Goal: Task Accomplishment & Management: Manage account settings

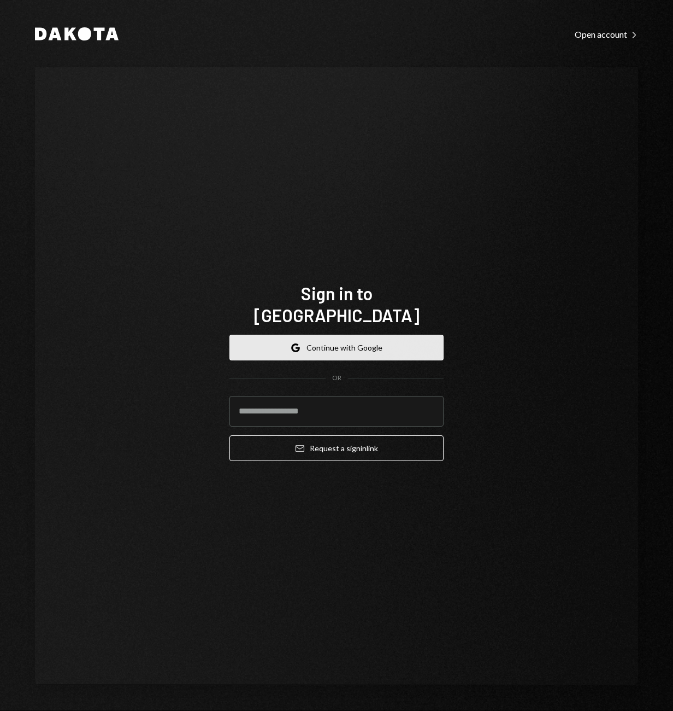
click at [329, 335] on button "Google Continue with Google" at bounding box center [337, 348] width 214 height 26
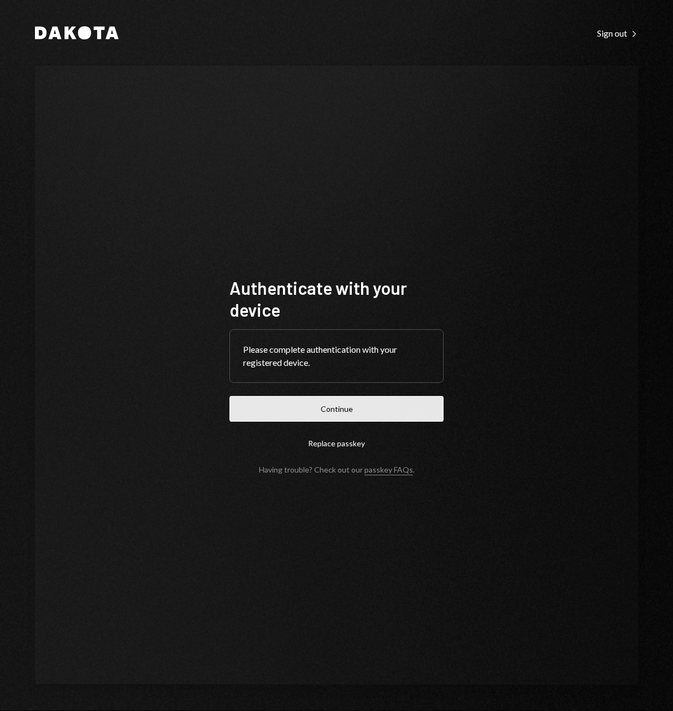
click at [333, 412] on button "Continue" at bounding box center [337, 409] width 214 height 26
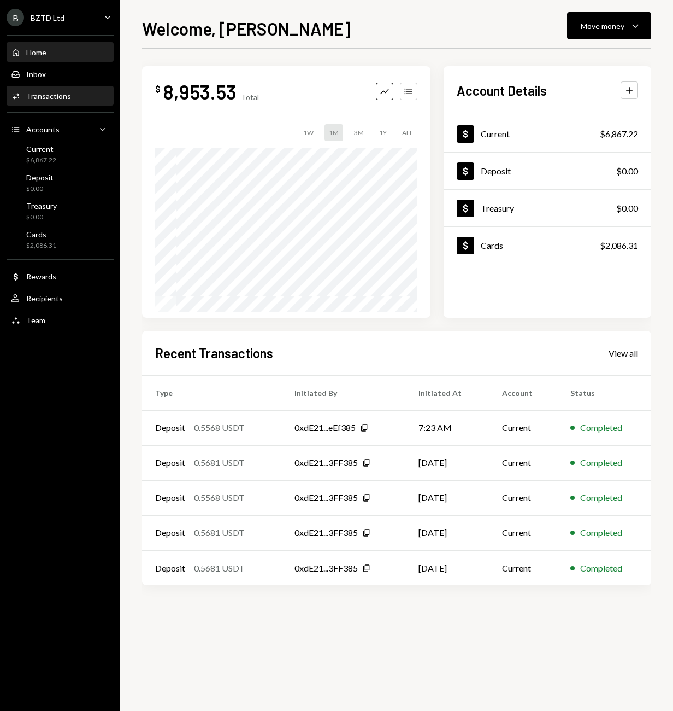
click at [38, 95] on div "Transactions" at bounding box center [48, 95] width 45 height 9
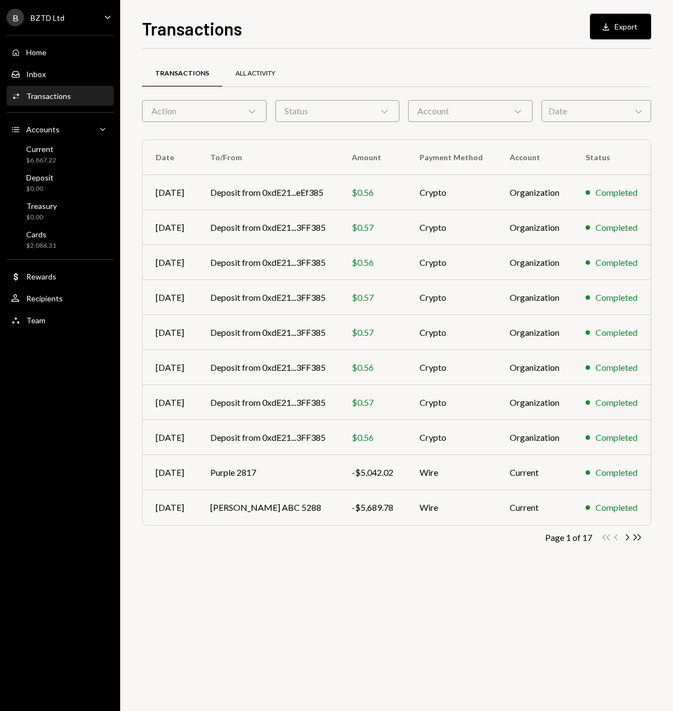
click at [250, 71] on div "All Activity" at bounding box center [256, 73] width 40 height 9
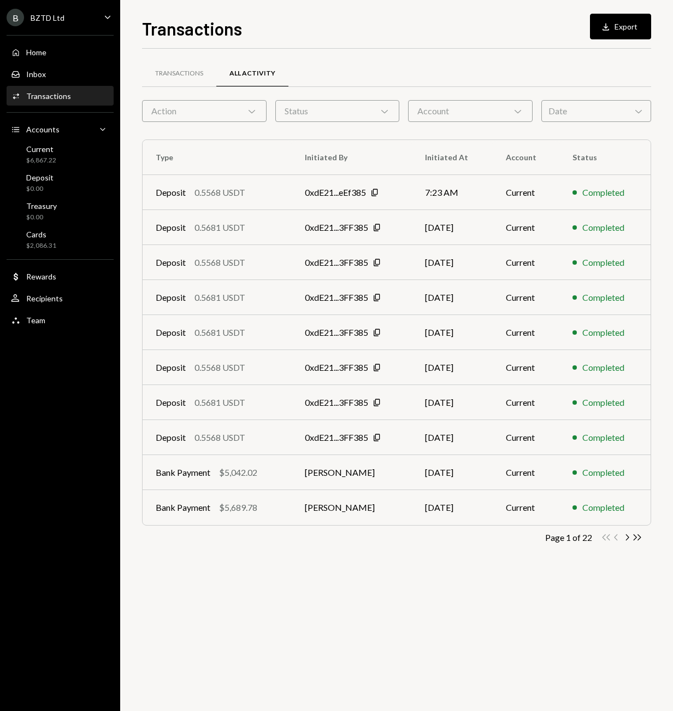
click at [249, 103] on div "Action Chevron Down" at bounding box center [204, 111] width 125 height 22
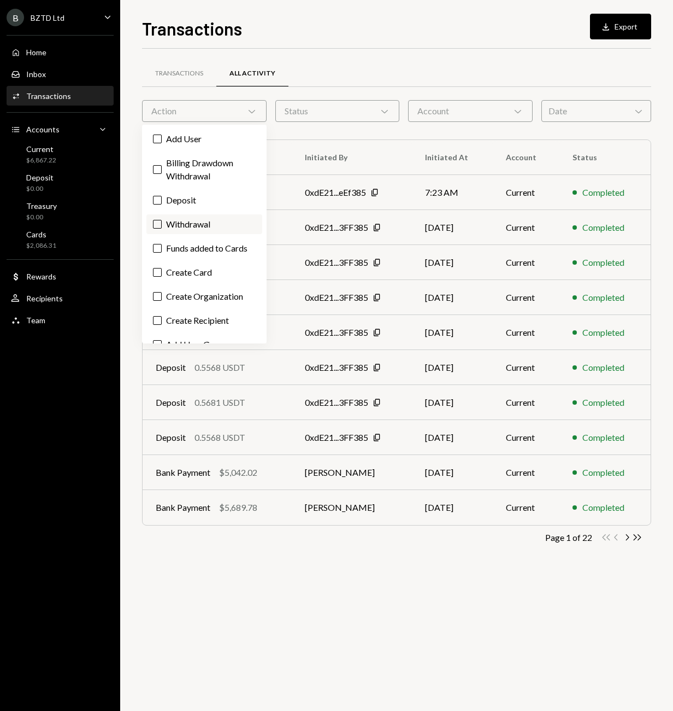
click at [156, 224] on button "Withdrawal" at bounding box center [157, 224] width 9 height 9
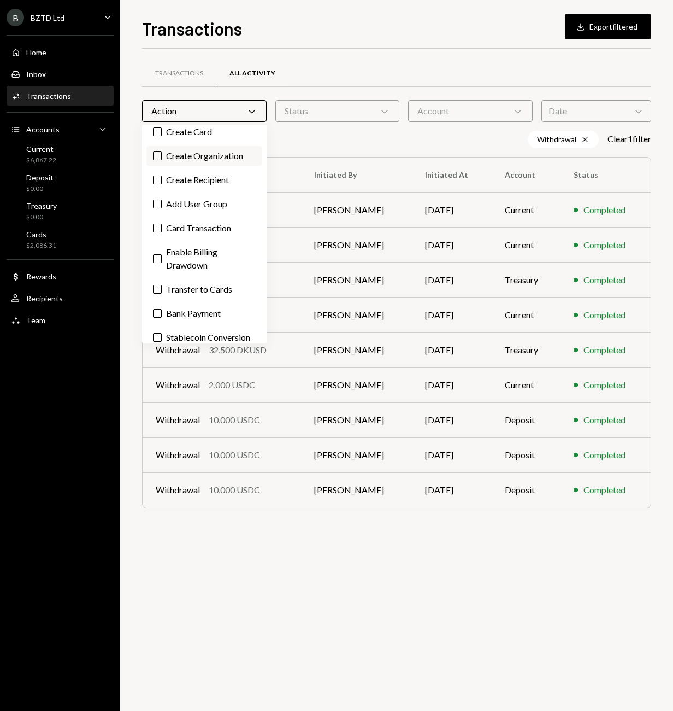
scroll to position [144, 0]
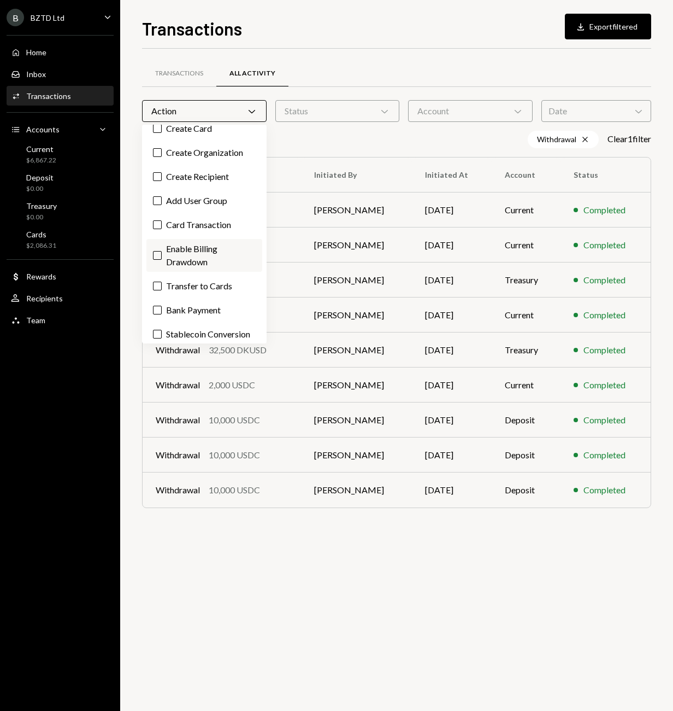
click at [158, 257] on button "Enable Billing Drawdown" at bounding box center [157, 255] width 9 height 9
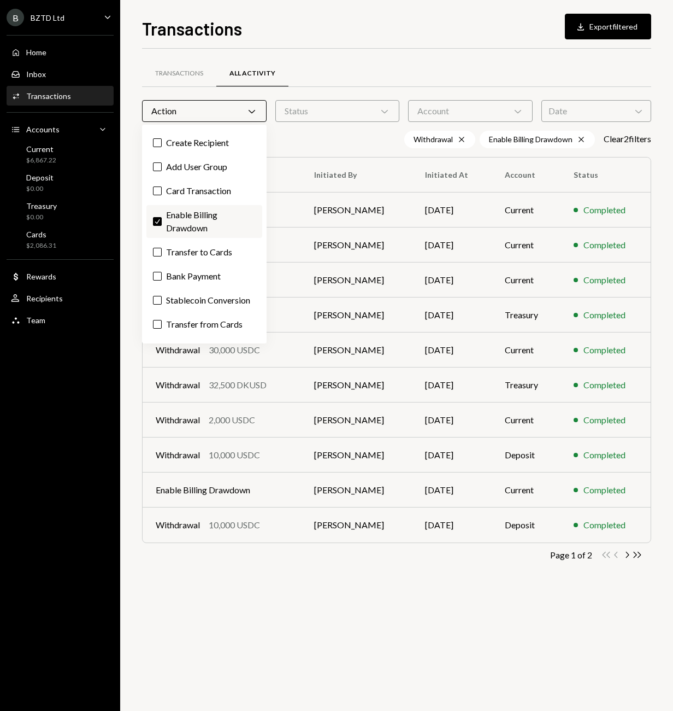
scroll to position [184, 0]
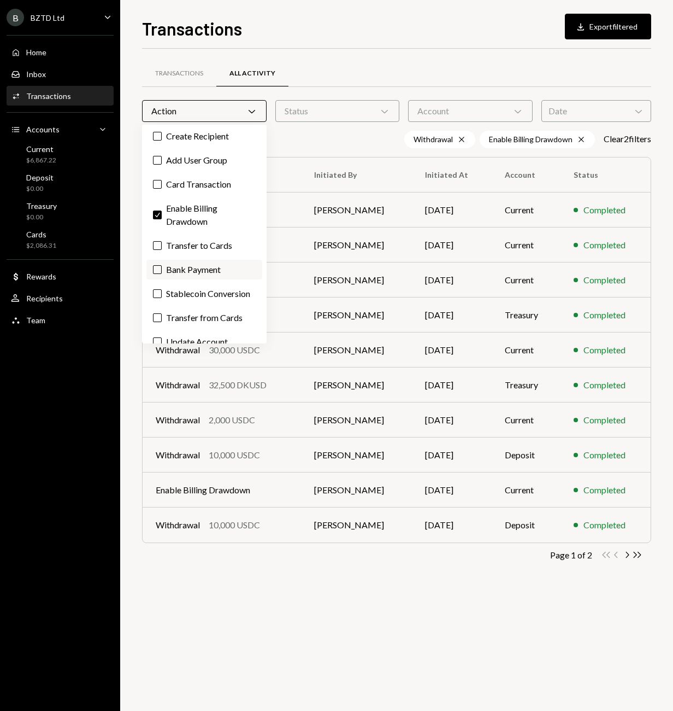
click at [154, 268] on button "Bank Payment" at bounding box center [157, 269] width 9 height 9
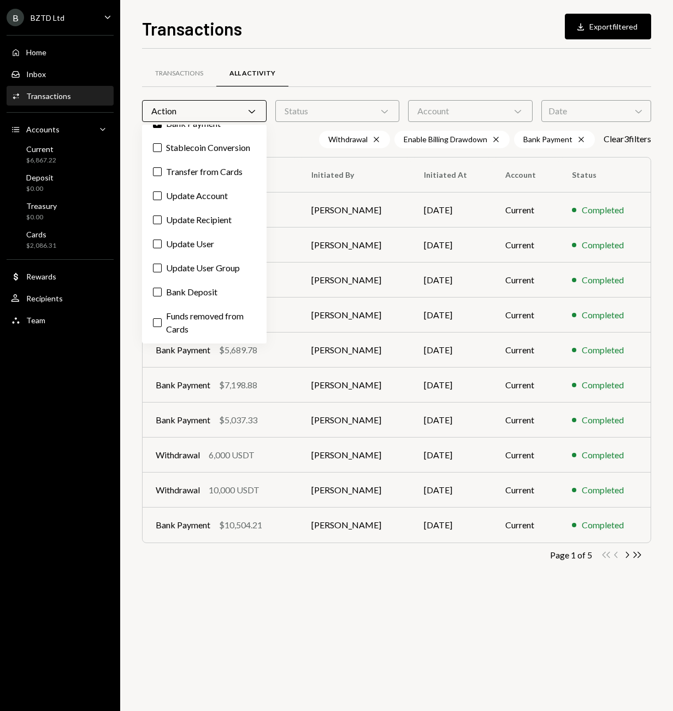
scroll to position [343, 0]
click at [156, 293] on button "Bank Deposit" at bounding box center [157, 292] width 9 height 9
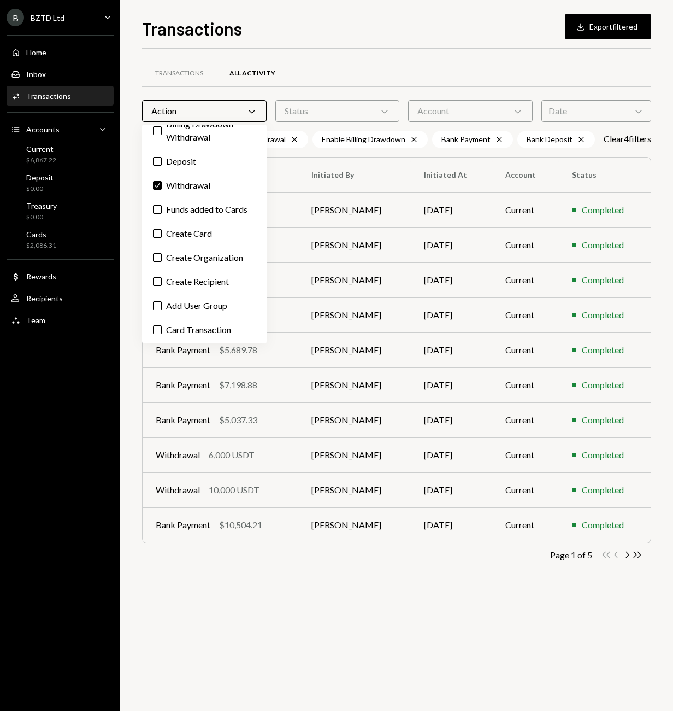
scroll to position [0, 0]
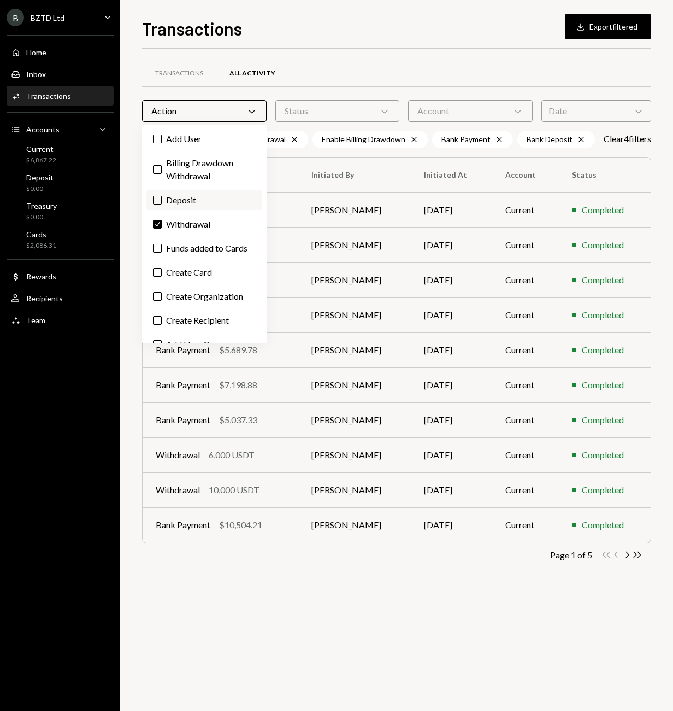
click at [158, 203] on button "Deposit" at bounding box center [157, 200] width 9 height 9
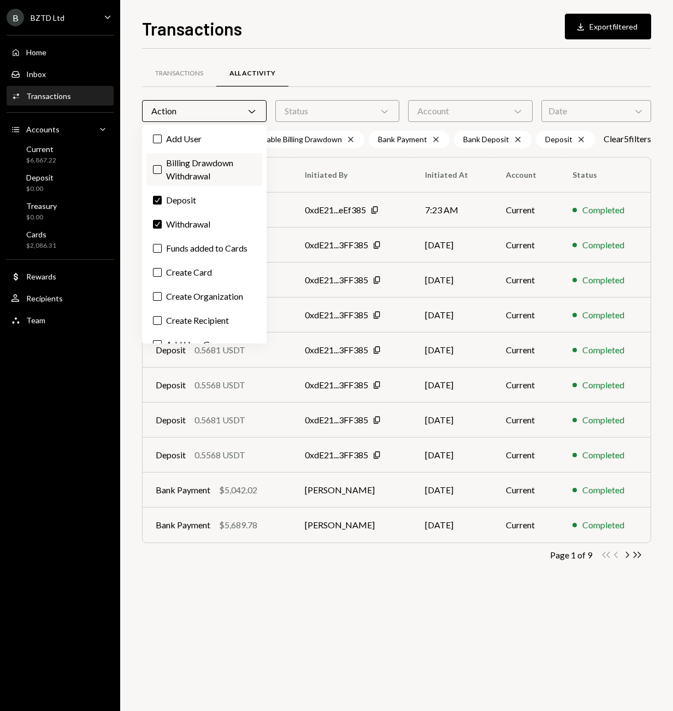
click at [157, 170] on button "Billing Drawdown Withdrawal" at bounding box center [157, 169] width 9 height 9
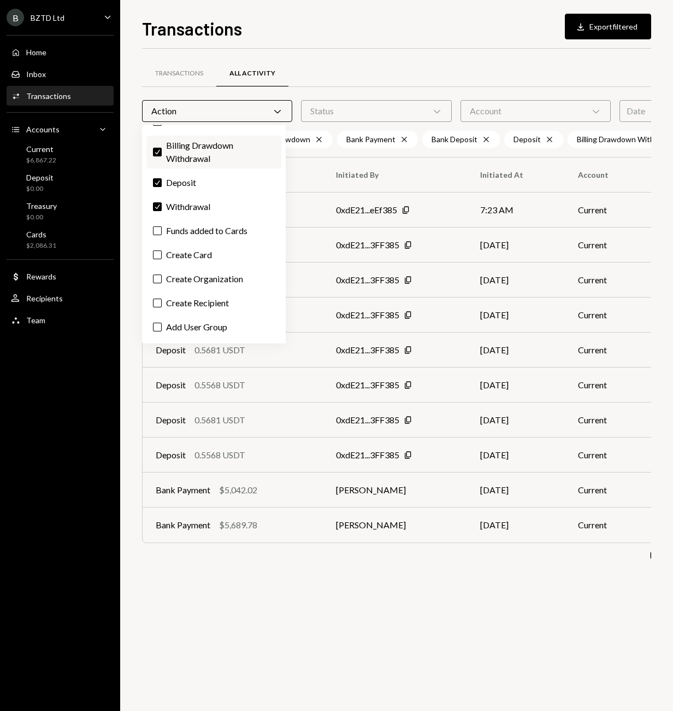
scroll to position [32, 0]
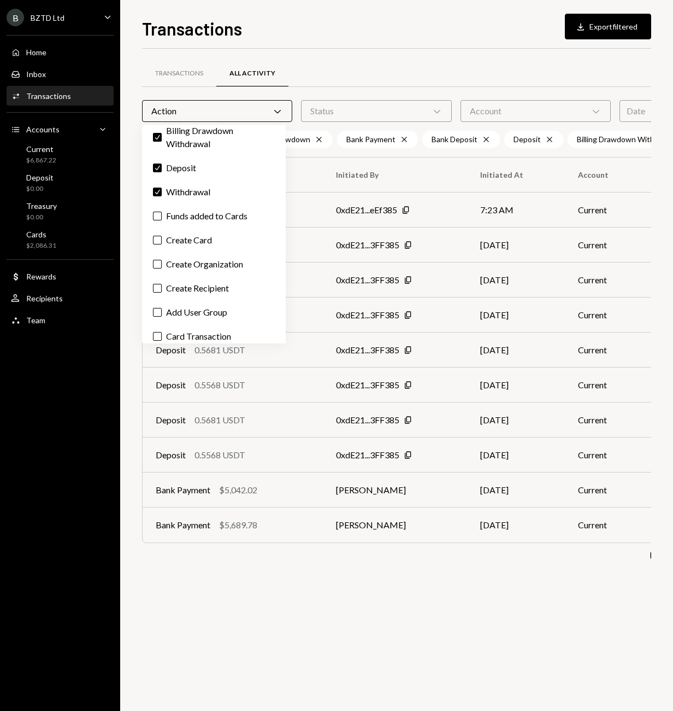
click at [323, 174] on th "Initiated By" at bounding box center [395, 174] width 145 height 35
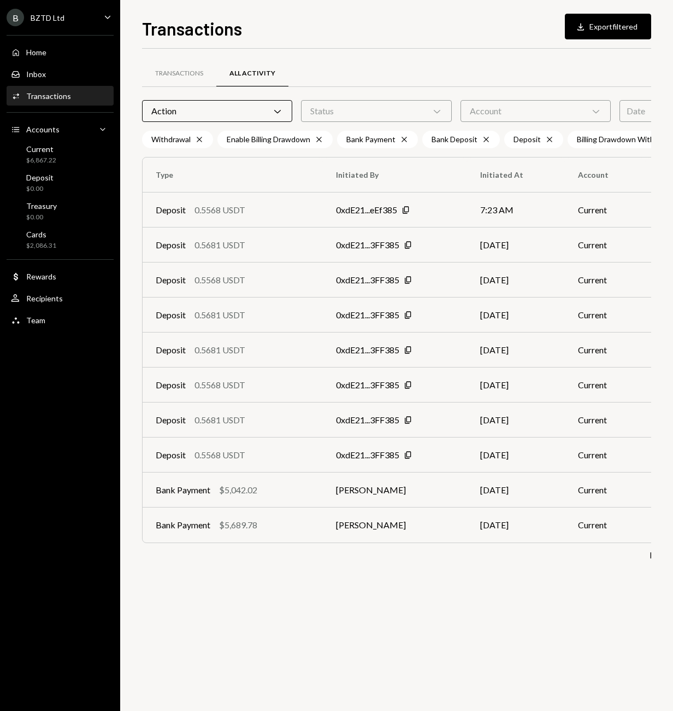
click at [274, 112] on icon at bounding box center [277, 111] width 7 height 3
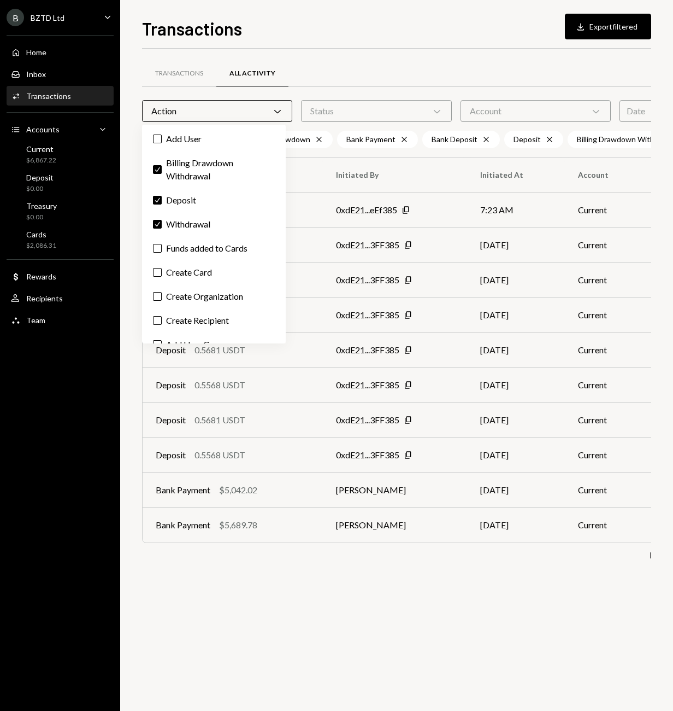
click at [274, 112] on icon at bounding box center [277, 111] width 7 height 3
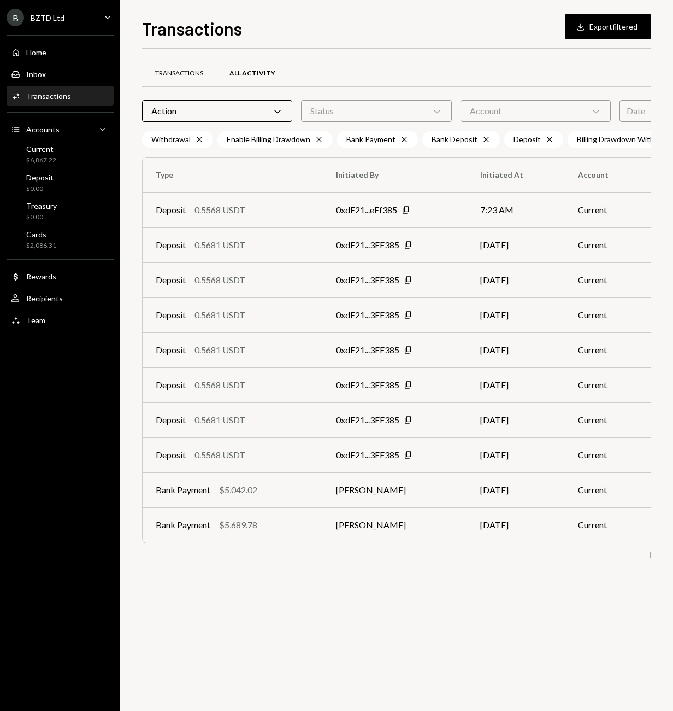
click at [168, 74] on div "Transactions" at bounding box center [179, 73] width 48 height 9
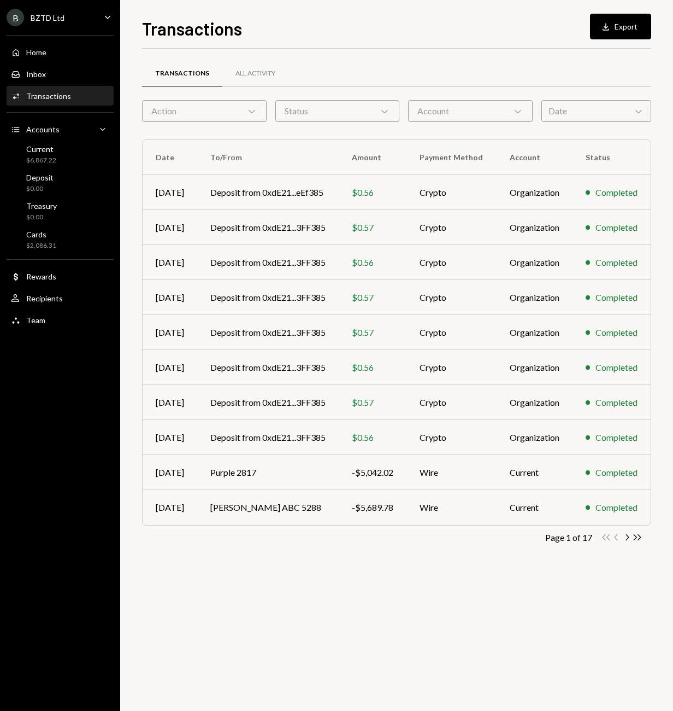
click at [33, 139] on div "Home Home Inbox Inbox Activities Transactions Accounts Accounts Caret Down Curr…" at bounding box center [60, 179] width 120 height 303
click at [34, 157] on div "$6,867.22" at bounding box center [41, 160] width 30 height 9
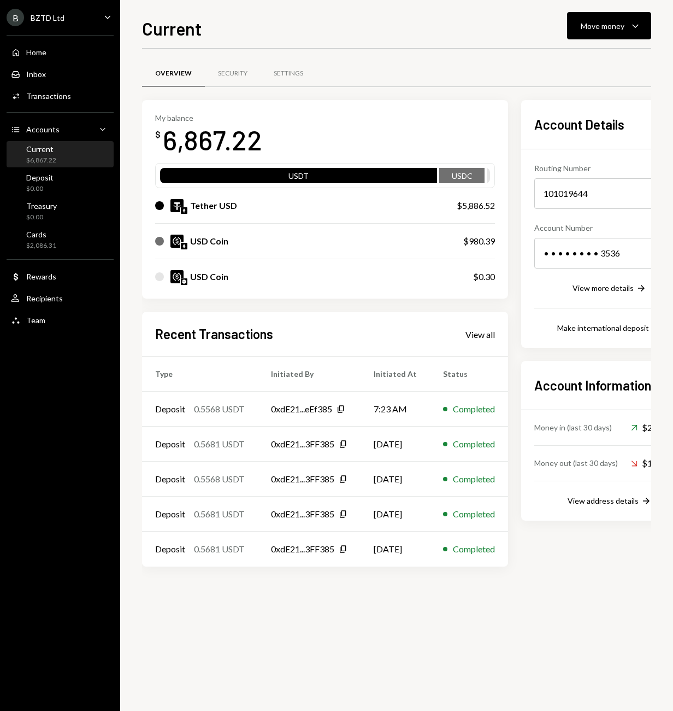
click at [503, 332] on div "Recent Transactions View all Type Initiated By Initiated At Status Deposit 0.55…" at bounding box center [325, 439] width 366 height 255
click at [487, 333] on div "View all" at bounding box center [481, 334] width 30 height 11
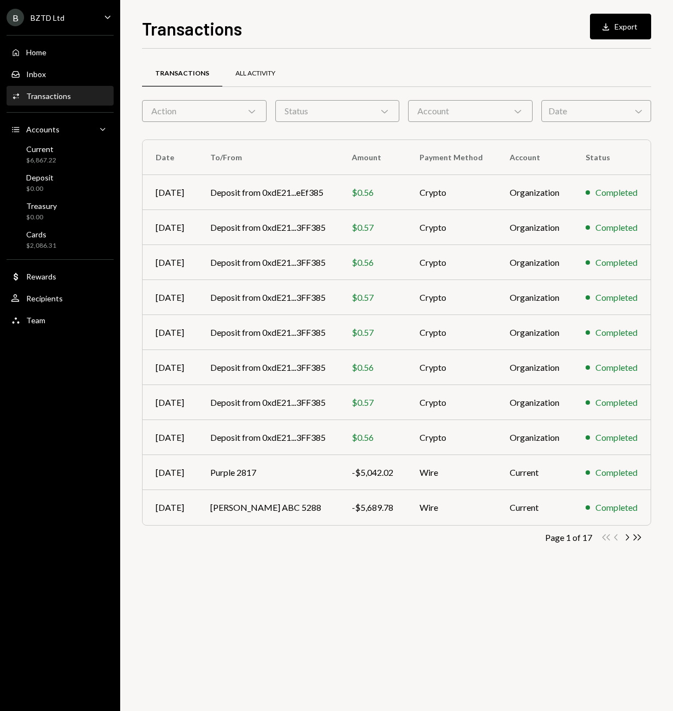
click at [236, 76] on div "All Activity" at bounding box center [256, 73] width 40 height 9
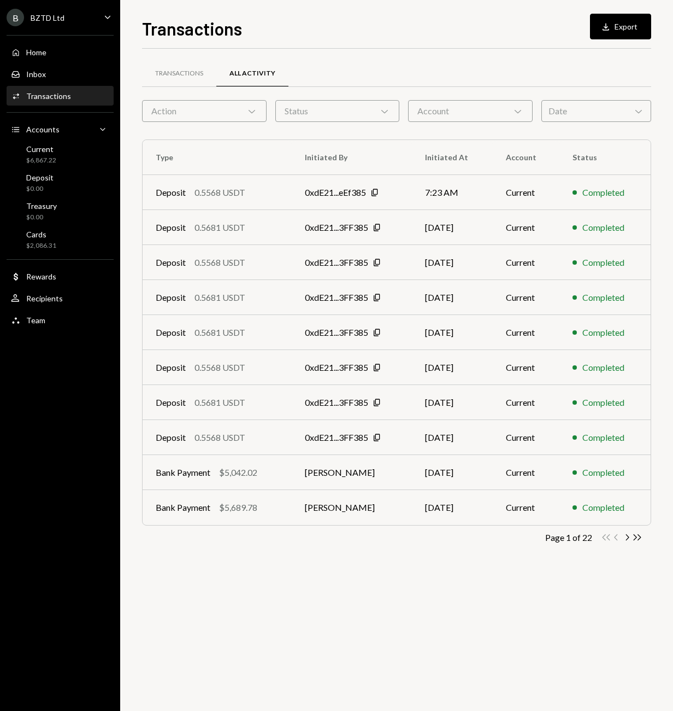
click at [250, 110] on icon "Chevron Down" at bounding box center [252, 110] width 11 height 11
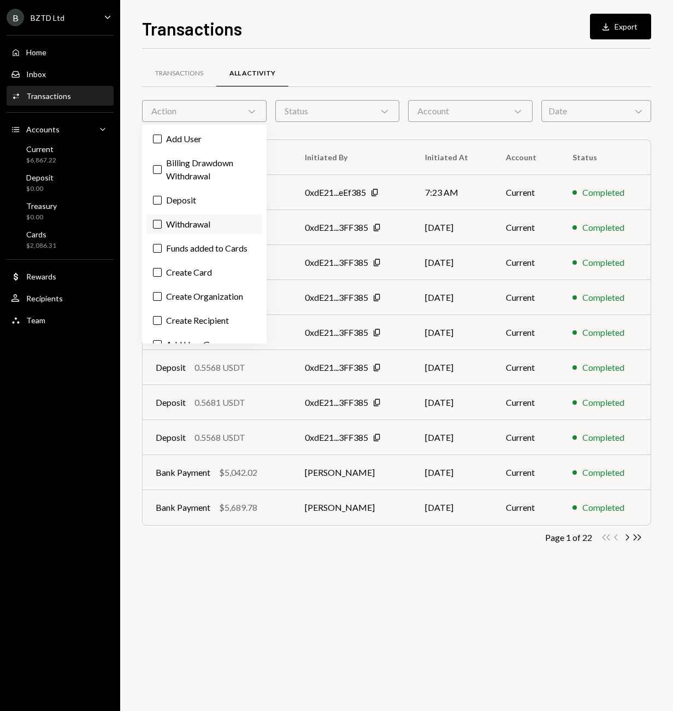
click at [166, 221] on label "Withdrawal" at bounding box center [204, 224] width 116 height 20
click at [162, 221] on button "Withdrawal" at bounding box center [157, 224] width 9 height 9
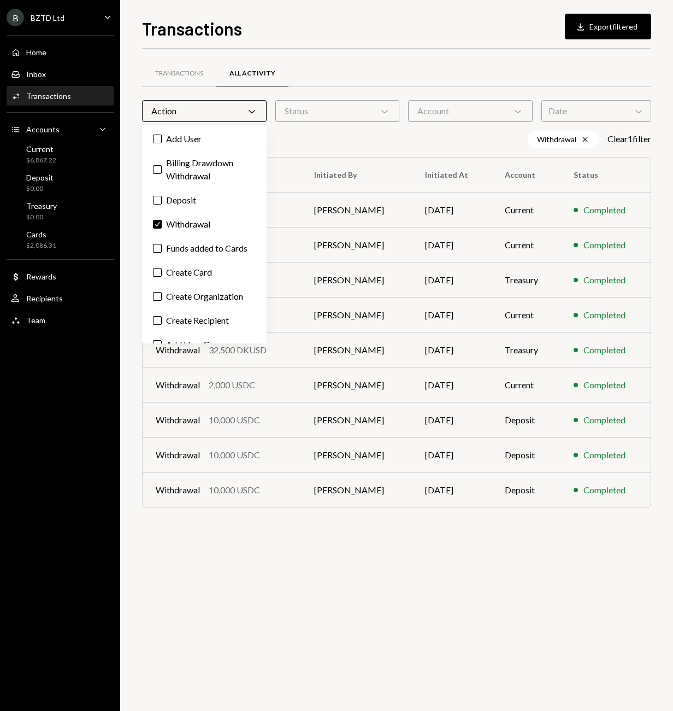
click at [333, 120] on div "Status Chevron Down" at bounding box center [337, 111] width 125 height 22
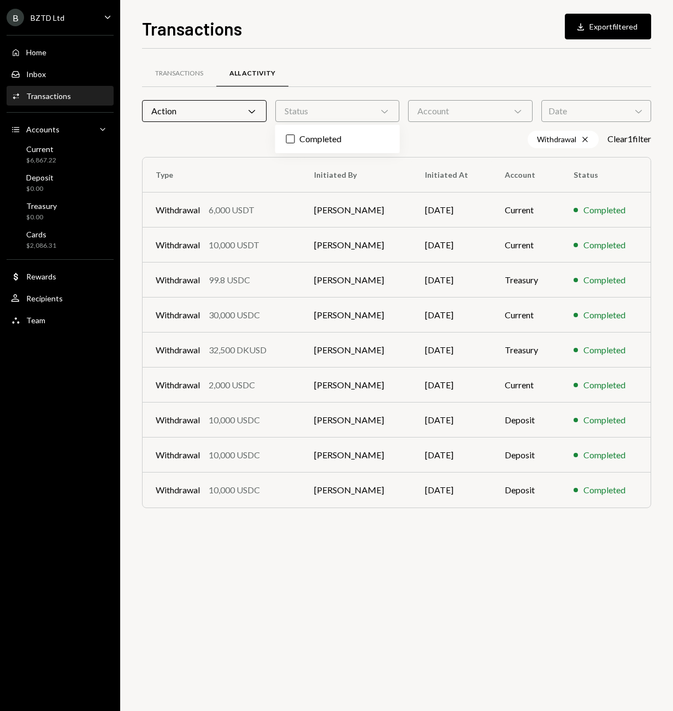
click at [377, 105] on div "Status Chevron Down" at bounding box center [337, 111] width 125 height 22
click at [392, 117] on div "Status Chevron Down" at bounding box center [337, 111] width 125 height 22
click at [295, 135] on label "Completed" at bounding box center [338, 139] width 116 height 20
click at [295, 135] on button "Completed" at bounding box center [290, 138] width 9 height 9
click at [534, 107] on form "Action Chevron Down Status Chevron Down Account Chevron Down Date Chevron Down" at bounding box center [396, 111] width 509 height 22
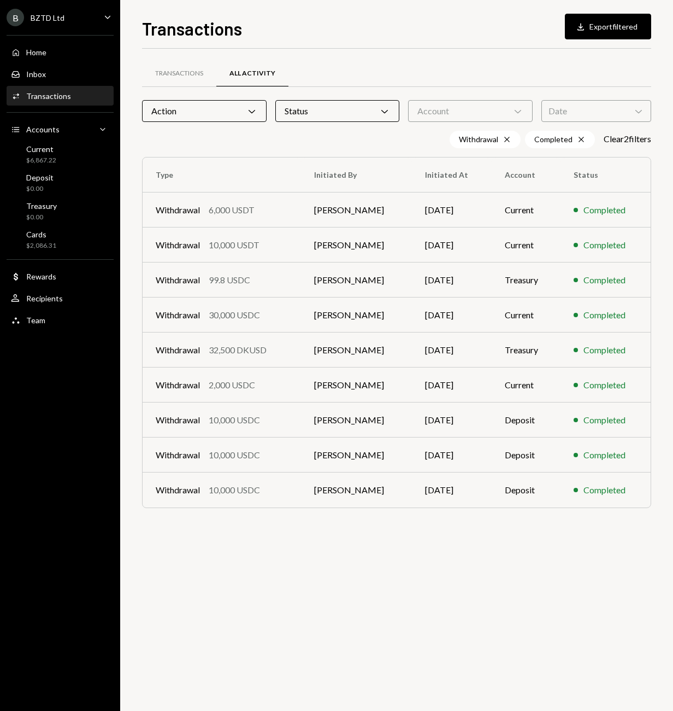
click at [524, 107] on div "Account Chevron Down" at bounding box center [470, 111] width 125 height 22
click at [423, 163] on button "Deposit" at bounding box center [424, 163] width 9 height 9
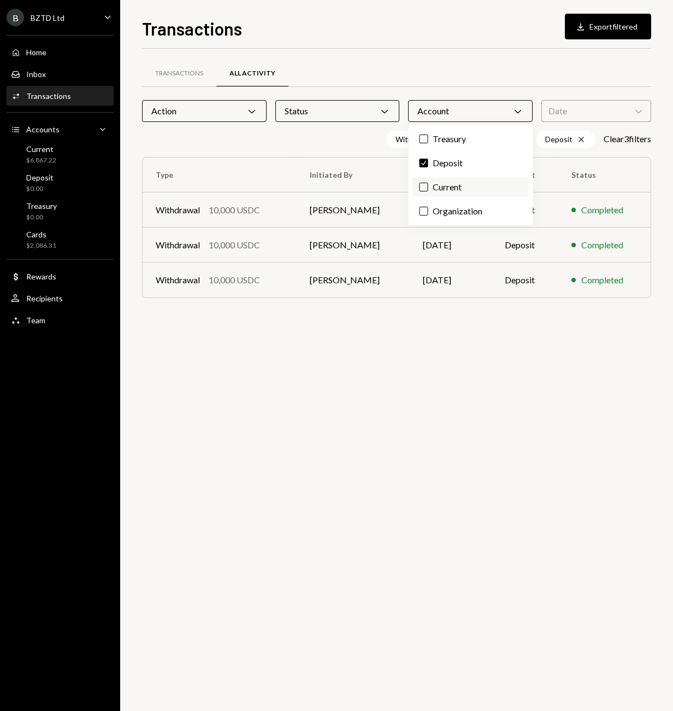
click at [420, 187] on button "Current" at bounding box center [424, 187] width 9 height 9
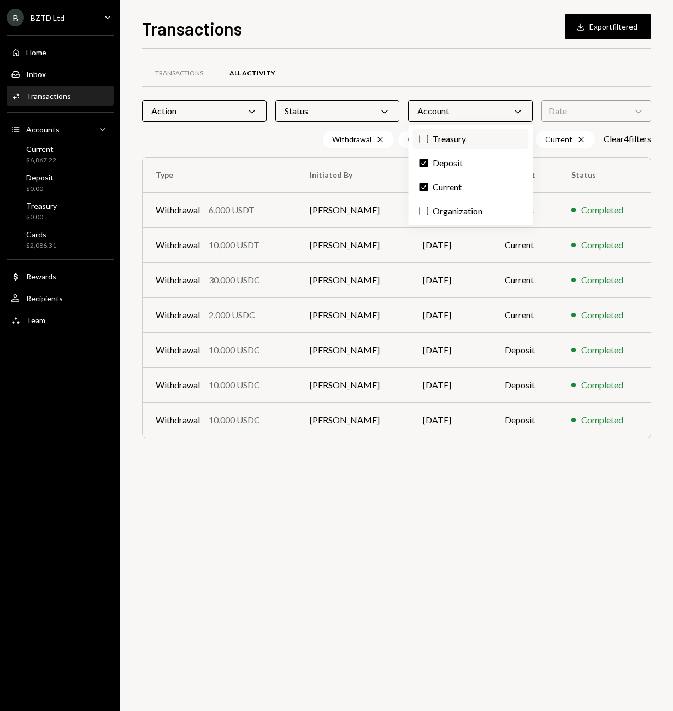
click at [424, 139] on button "Treasury" at bounding box center [424, 138] width 9 height 9
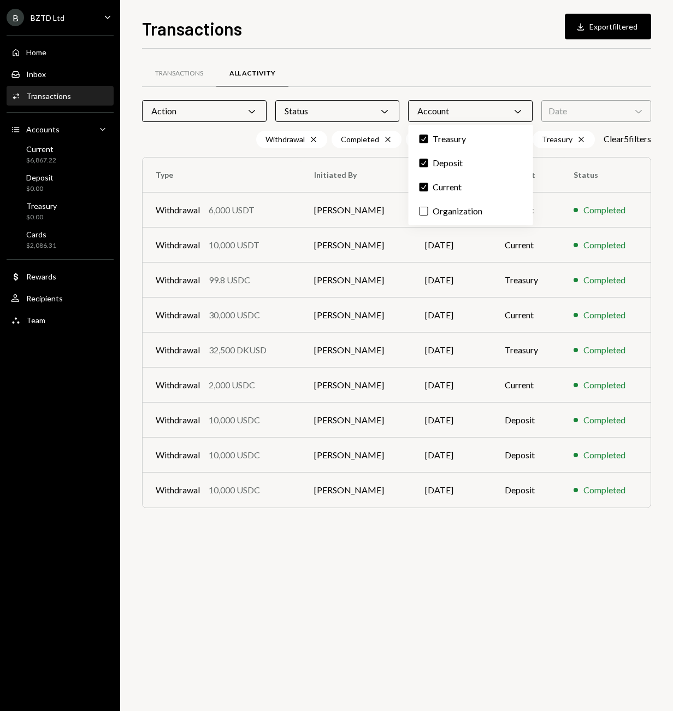
click at [212, 143] on div "Withdrawal Cross Completed Cross Deposit Cross Current Cross Treasury Cross Cle…" at bounding box center [396, 139] width 509 height 17
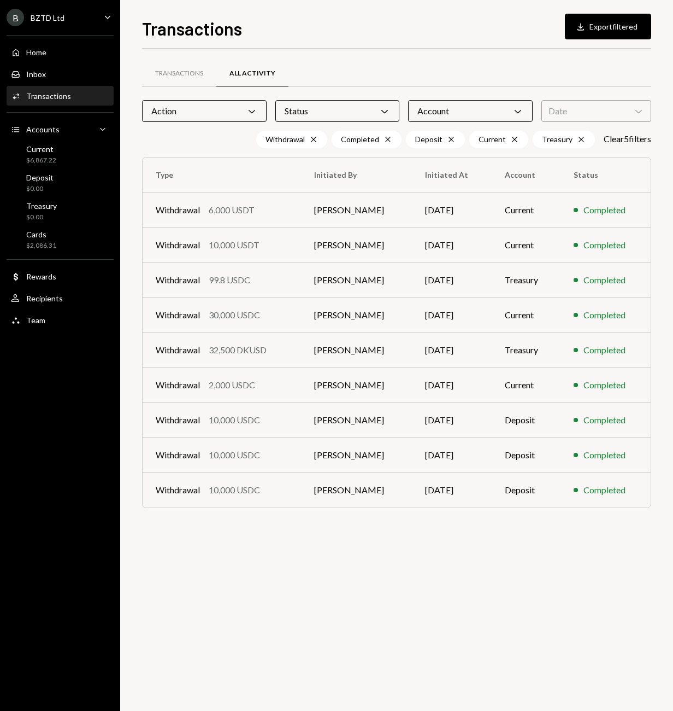
click at [247, 112] on icon "Chevron Down" at bounding box center [252, 110] width 11 height 11
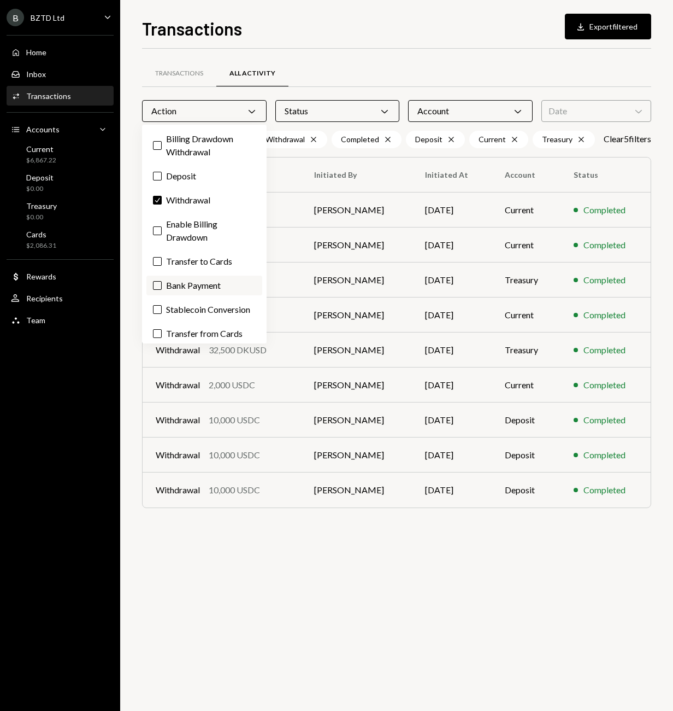
click at [157, 281] on button "Bank Payment" at bounding box center [157, 285] width 9 height 9
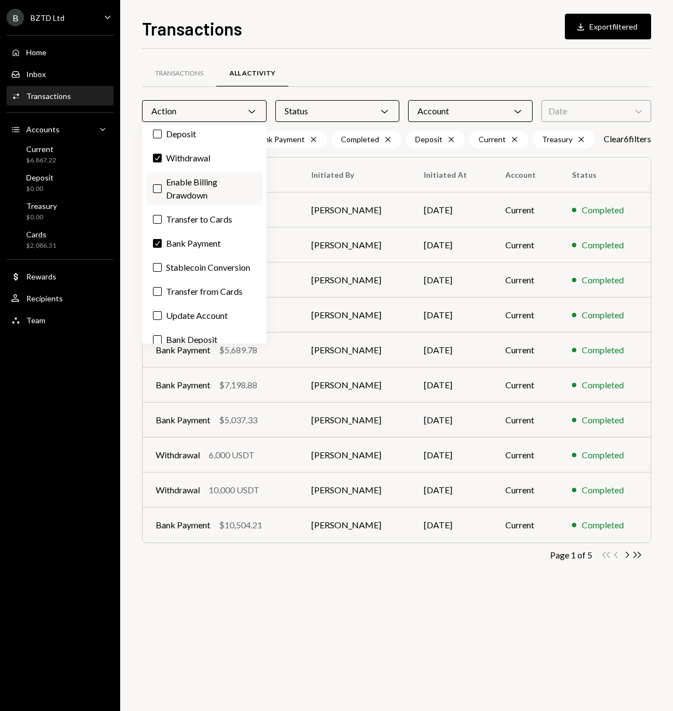
scroll to position [66, 0]
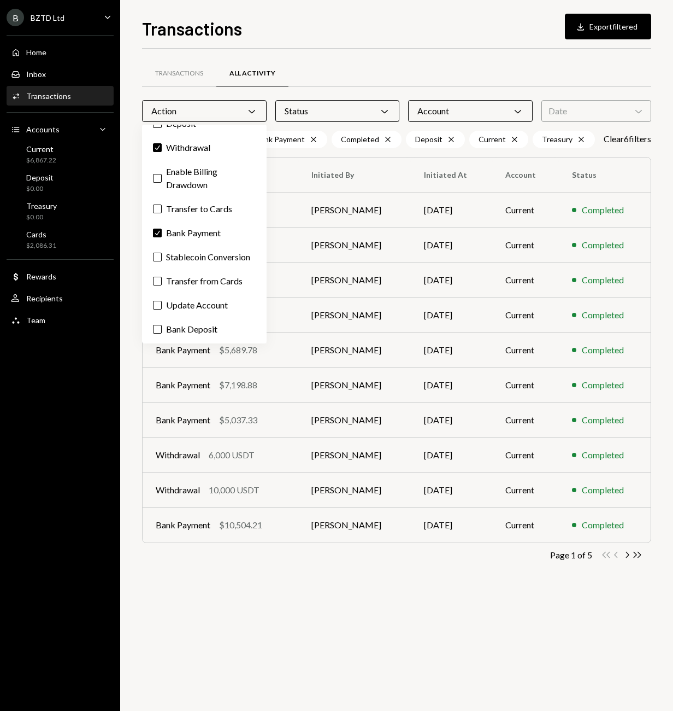
click at [497, 21] on div "Transactions Download Export filtered" at bounding box center [396, 27] width 509 height 24
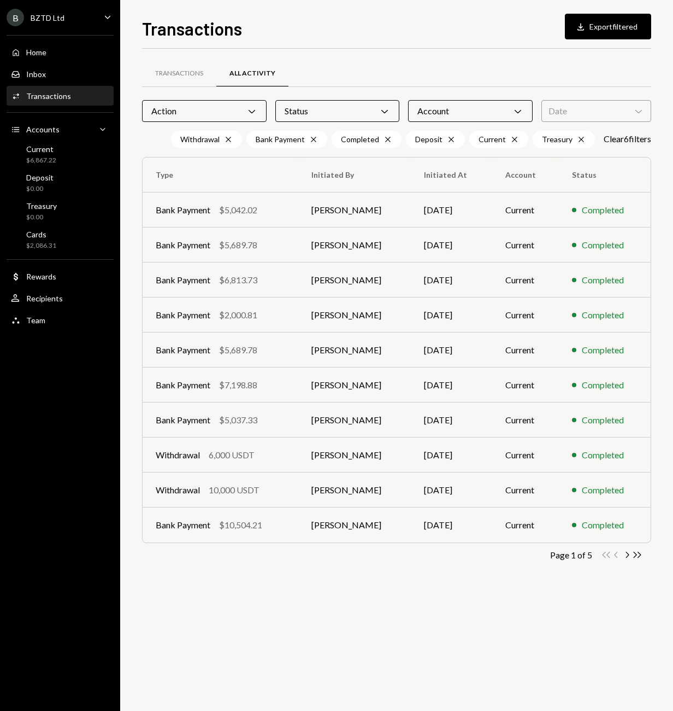
click at [637, 112] on icon "Chevron Down" at bounding box center [639, 110] width 11 height 11
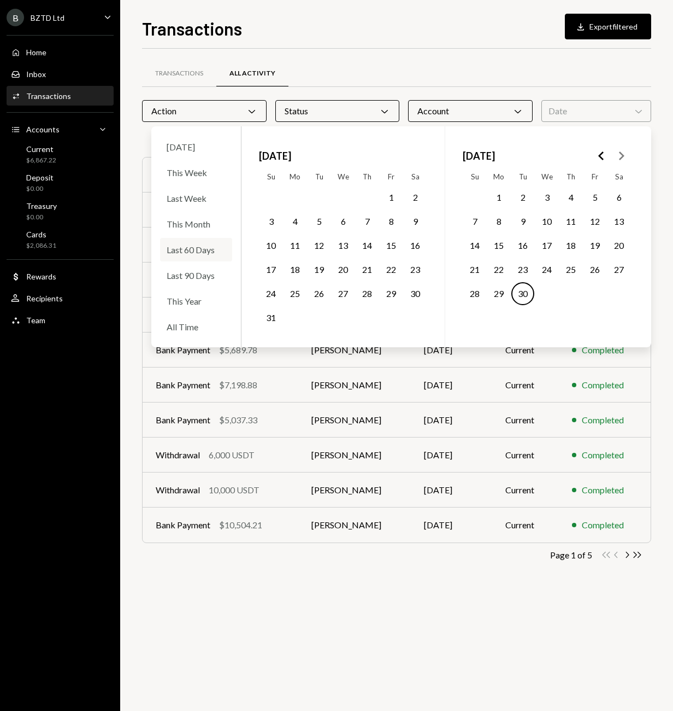
click at [192, 246] on div "Last 60 Days" at bounding box center [196, 250] width 72 height 24
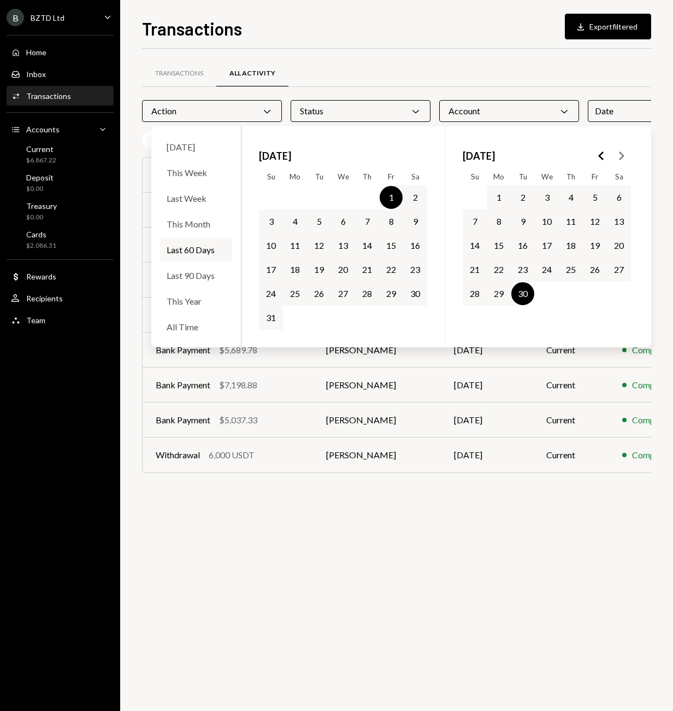
click at [207, 537] on div "Transactions All Activity Action Chevron Down Status Chevron Down Account Chevr…" at bounding box center [396, 380] width 509 height 662
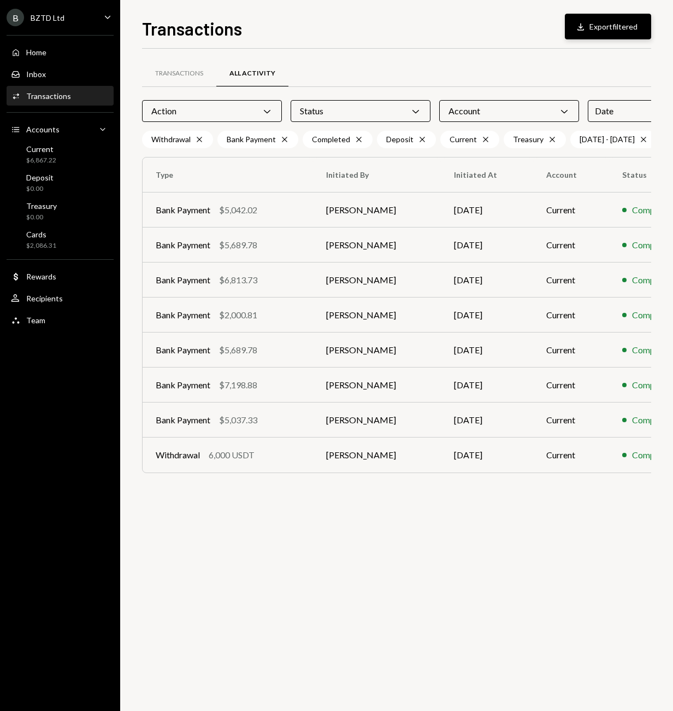
click at [585, 19] on button "Download Export filtered" at bounding box center [608, 27] width 86 height 26
click at [609, 22] on button "Download Export filtered" at bounding box center [608, 27] width 86 height 26
click at [304, 29] on div "Transactions Download Export filtered" at bounding box center [396, 27] width 509 height 24
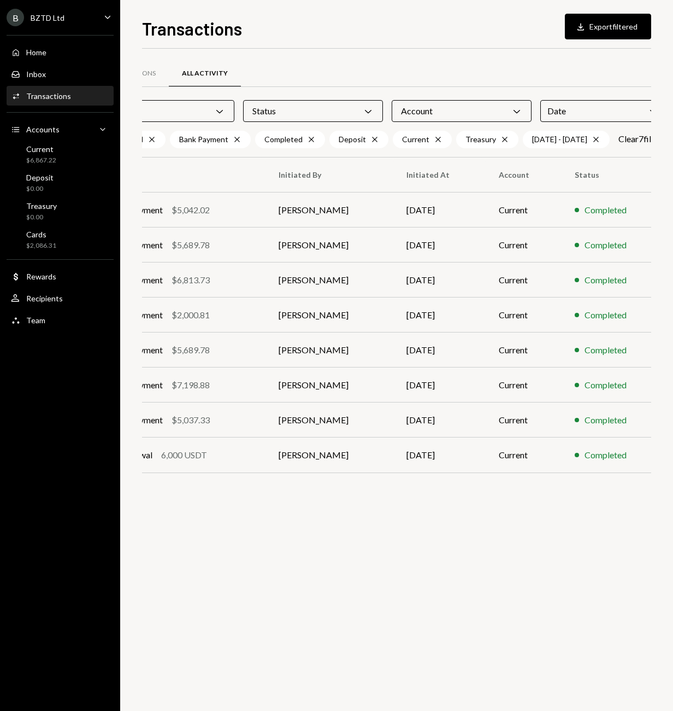
click at [630, 106] on div "Date Chevron Down" at bounding box center [604, 111] width 126 height 22
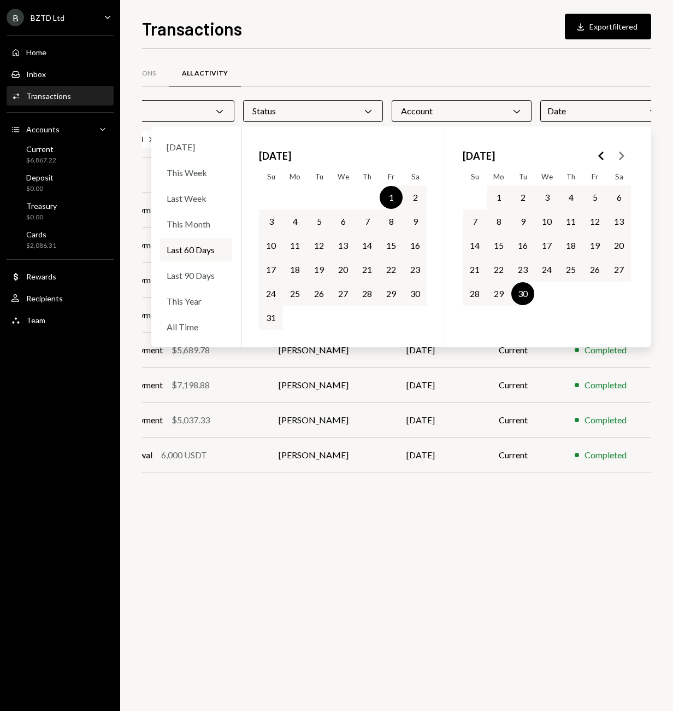
click at [630, 106] on div "Date Chevron Down" at bounding box center [604, 111] width 126 height 22
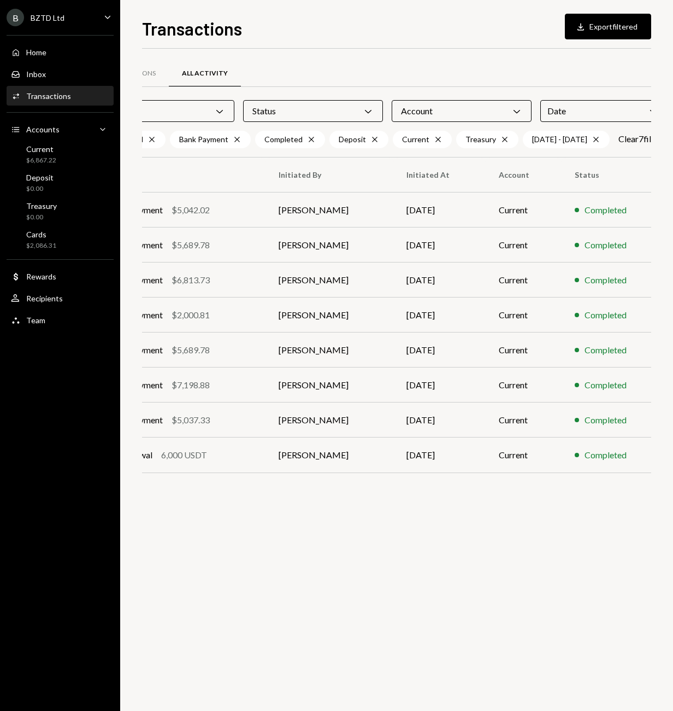
click at [74, 14] on div "B BZTD Ltd Caret Down" at bounding box center [60, 17] width 120 height 17
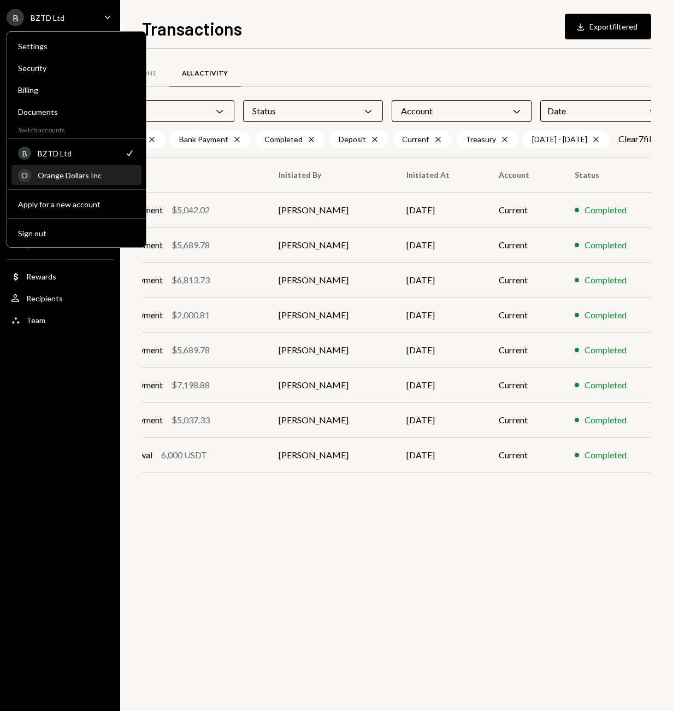
click at [53, 175] on div "Orange Dollars Inc" at bounding box center [86, 175] width 97 height 9
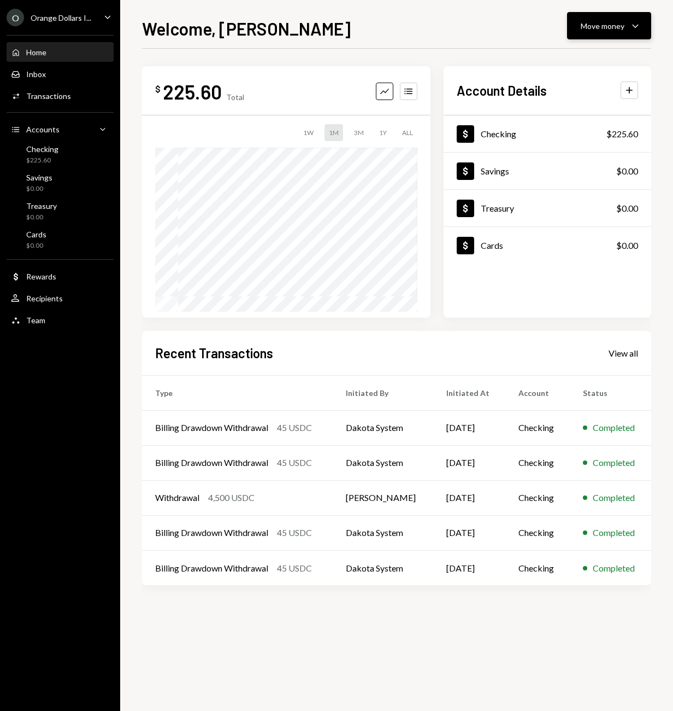
click at [634, 28] on icon "Caret Down" at bounding box center [635, 25] width 13 height 13
click at [474, 20] on div "Welcome, David Move money Caret Down" at bounding box center [396, 27] width 509 height 24
click at [628, 355] on div "View all" at bounding box center [624, 353] width 30 height 11
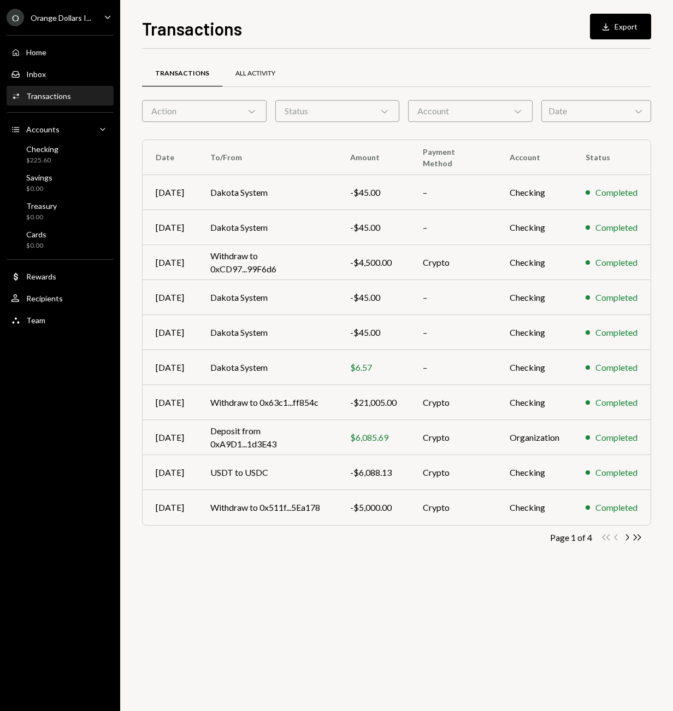
click at [257, 70] on div "All Activity" at bounding box center [256, 73] width 40 height 9
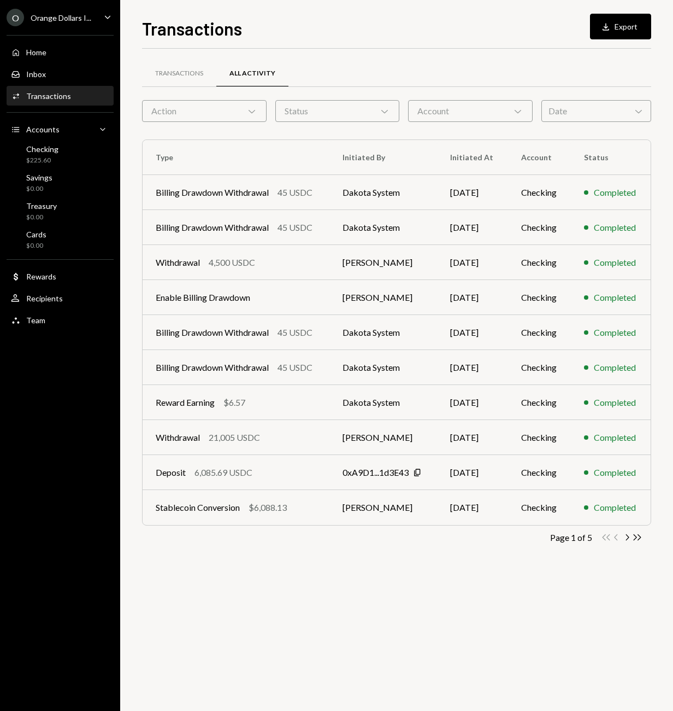
click at [582, 113] on div "Date Chevron Down" at bounding box center [597, 111] width 110 height 22
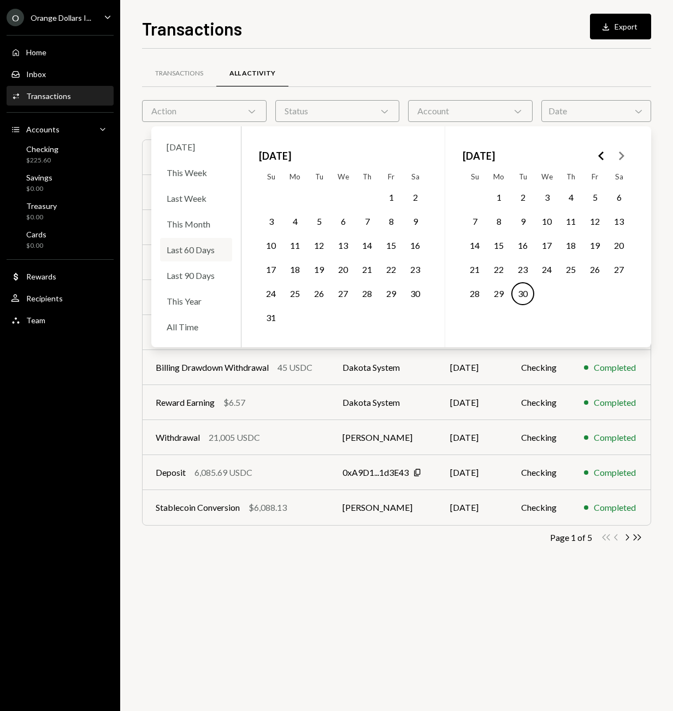
click at [195, 252] on div "Last 60 Days" at bounding box center [196, 250] width 72 height 24
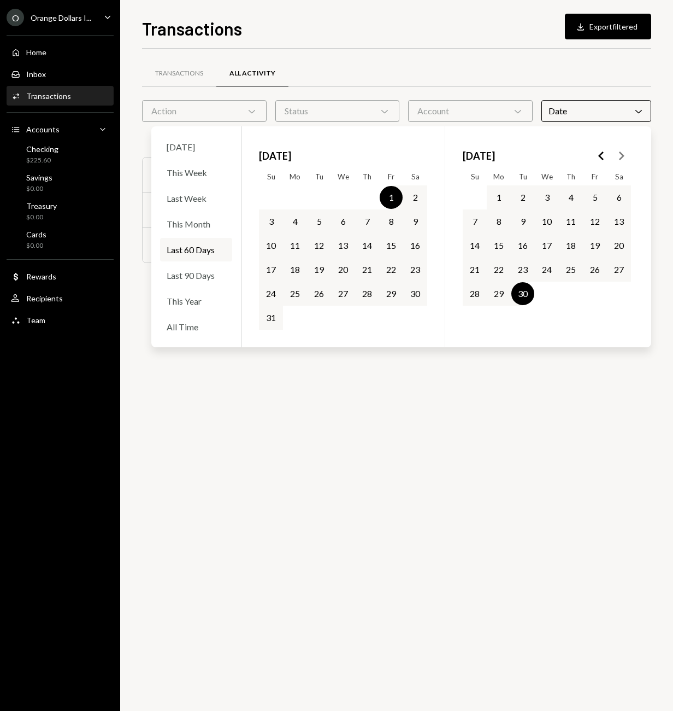
click at [340, 413] on div "Transactions All Activity Action Chevron Down Status Chevron Down Account Chevr…" at bounding box center [396, 380] width 509 height 662
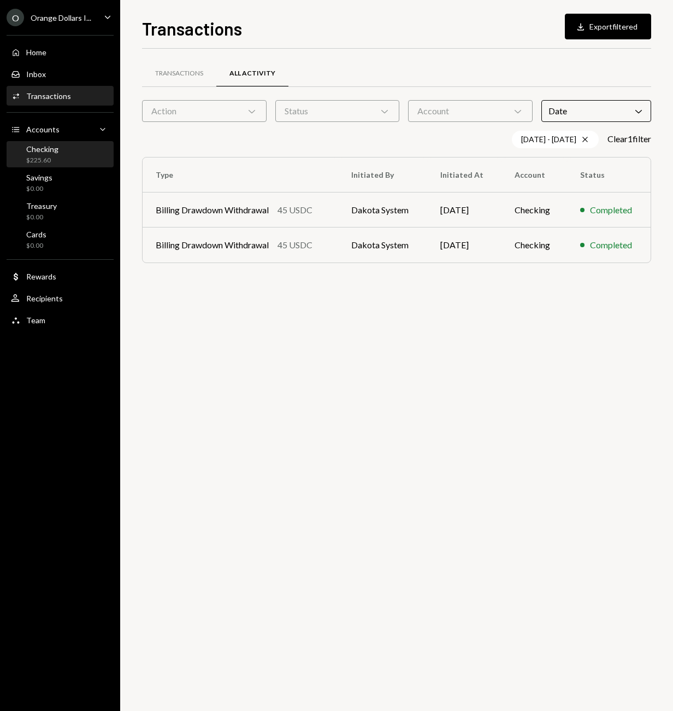
click at [37, 157] on div "$225.60" at bounding box center [42, 160] width 32 height 9
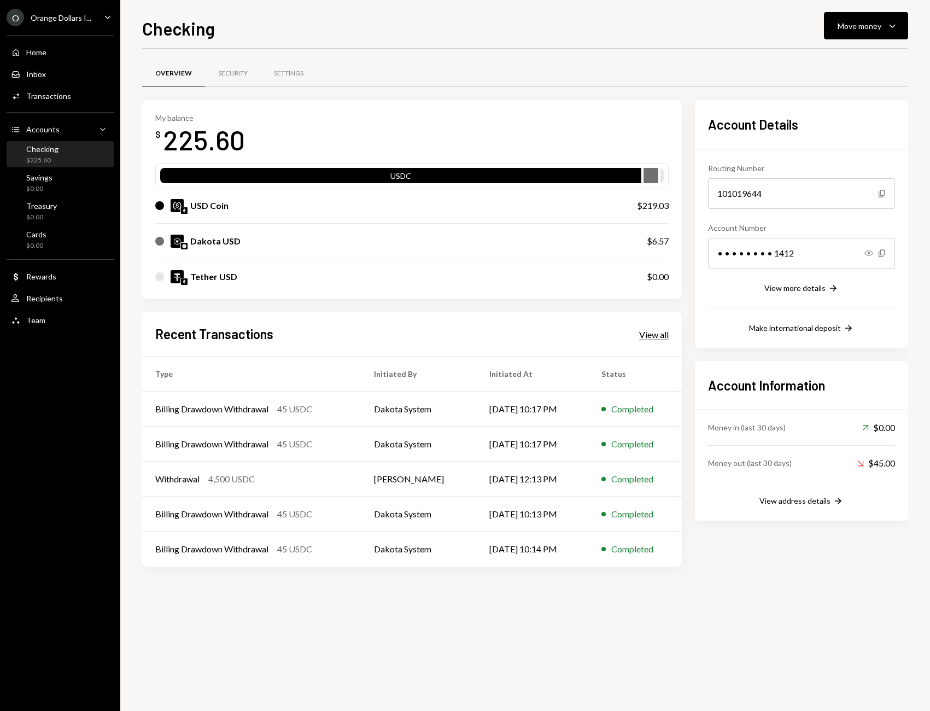
click at [652, 332] on div "View all" at bounding box center [654, 334] width 30 height 11
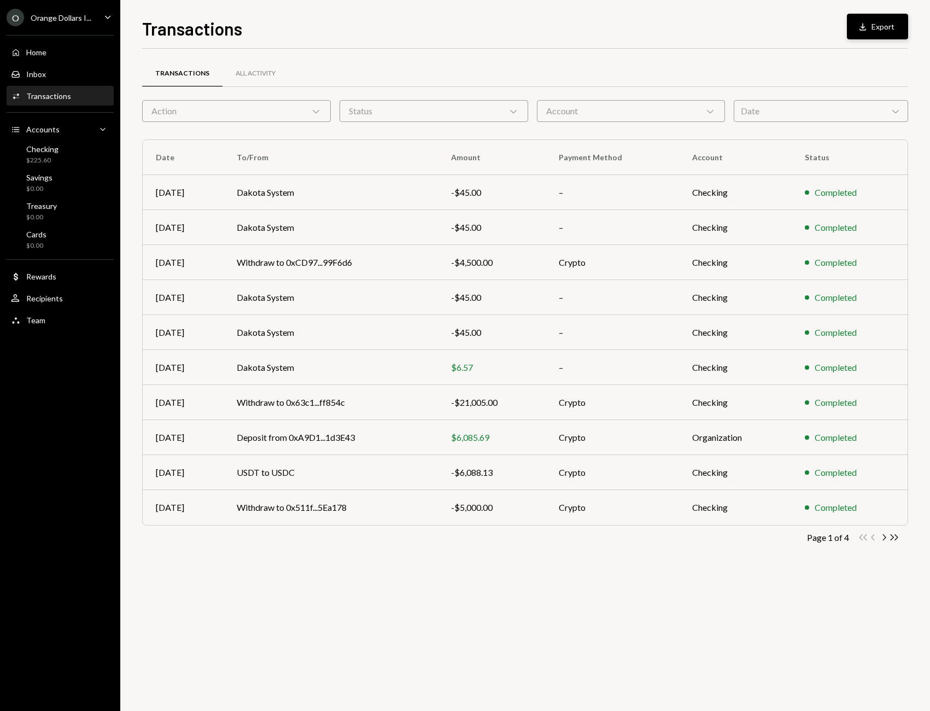
click at [673, 25] on button "Download Export" at bounding box center [877, 27] width 61 height 26
